Goal: Find specific page/section: Find specific page/section

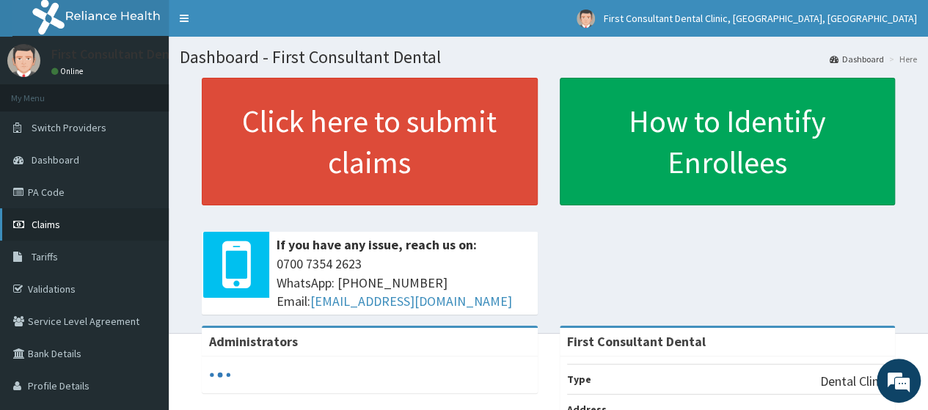
click at [90, 211] on link "Claims" at bounding box center [84, 224] width 169 height 32
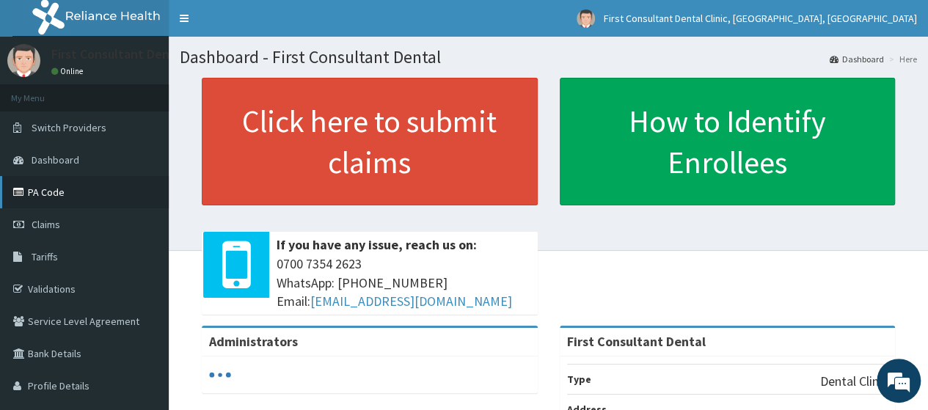
click at [100, 200] on link "PA Code" at bounding box center [84, 192] width 169 height 32
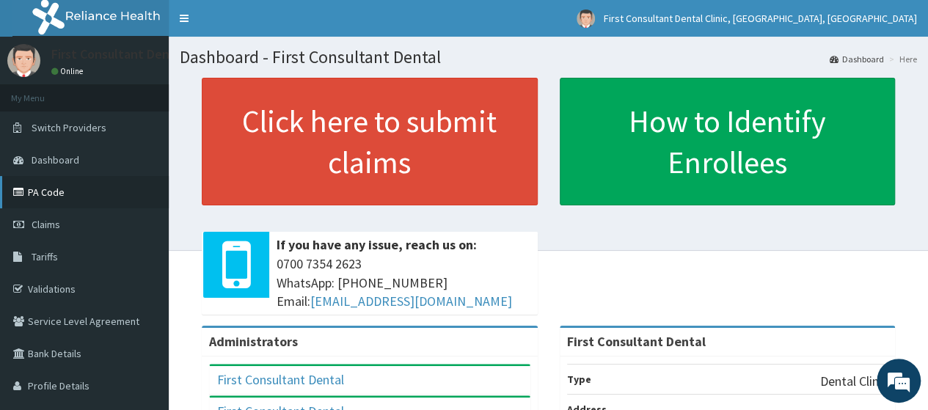
click at [116, 178] on link "PA Code" at bounding box center [84, 192] width 169 height 32
